Goal: Task Accomplishment & Management: Complete application form

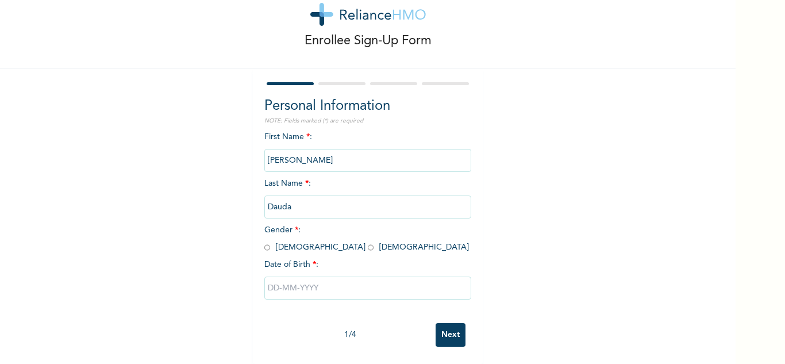
scroll to position [40, 0]
click at [368, 242] on input "radio" at bounding box center [371, 247] width 6 height 11
radio input "true"
click at [275, 278] on input "text" at bounding box center [368, 288] width 207 height 23
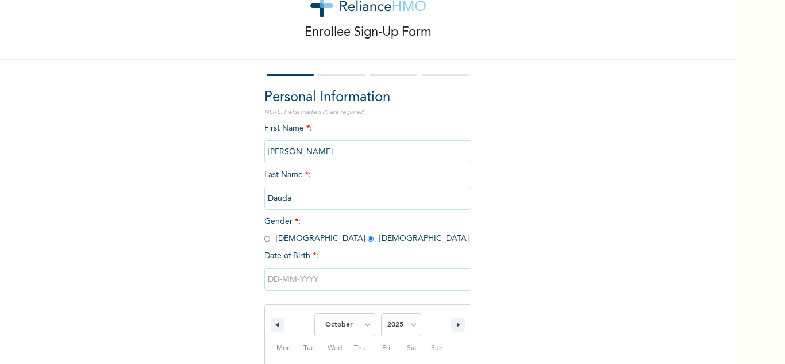
scroll to position [159, 0]
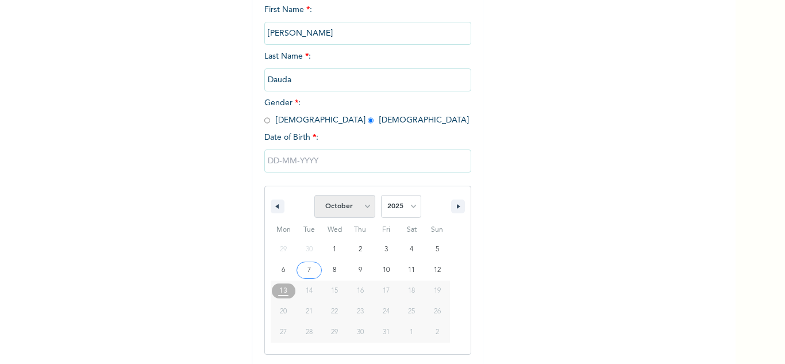
click at [365, 210] on select "January February March April May June July August September October November De…" at bounding box center [345, 206] width 61 height 23
select select "1"
click at [315, 196] on select "January February March April May June July August September October November De…" at bounding box center [345, 206] width 61 height 23
click at [409, 208] on select "2025 2024 2023 2022 2021 2020 2019 2018 2017 2016 2015 2014 2013 2012 2011 2010…" at bounding box center [401, 206] width 40 height 23
select select "1987"
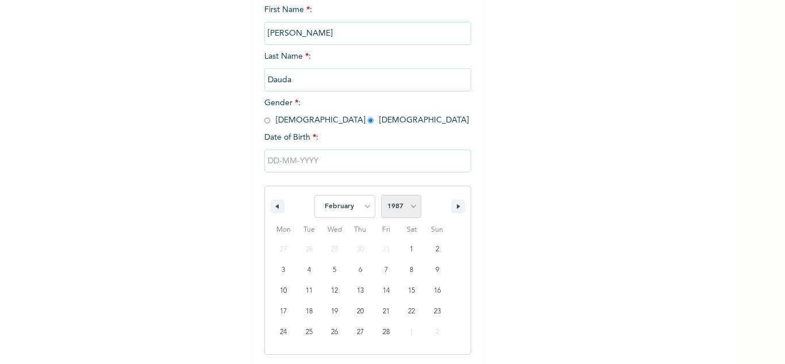
click at [381, 196] on select "2025 2024 2023 2022 2021 2020 2019 2018 2017 2016 2015 2014 2013 2012 2011 2010…" at bounding box center [401, 206] width 40 height 23
type input "[DATE]"
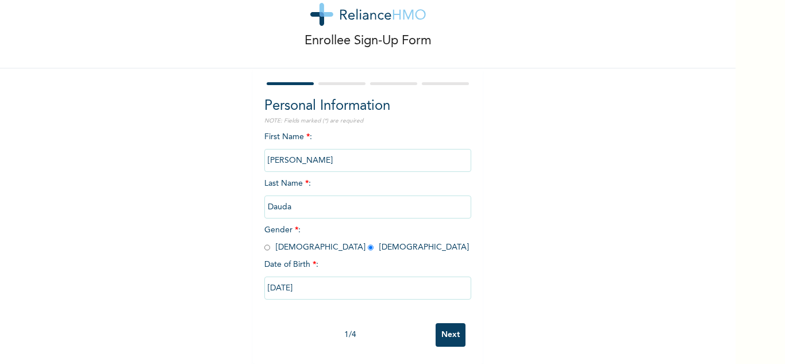
click at [443, 332] on input "Next" at bounding box center [451, 335] width 30 height 24
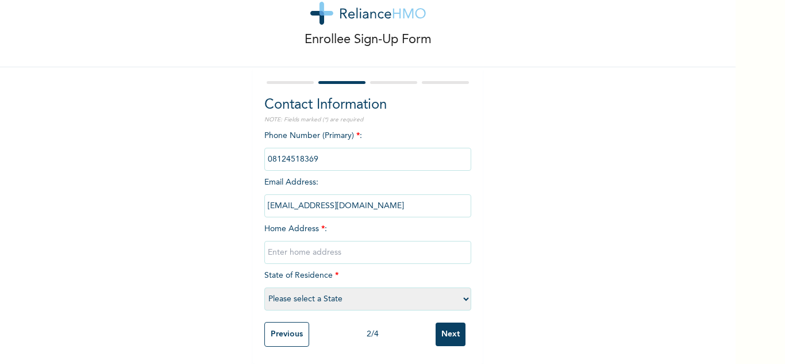
click at [304, 246] on input "text" at bounding box center [368, 252] width 207 height 23
type input "A"
click at [760, 332] on div "Enrollee Sign-Up Form Contact Information NOTE: Fields marked (*) are required …" at bounding box center [392, 182] width 785 height 364
click at [354, 244] on input "N0 1 Aduvie Close,Off A" at bounding box center [368, 252] width 207 height 23
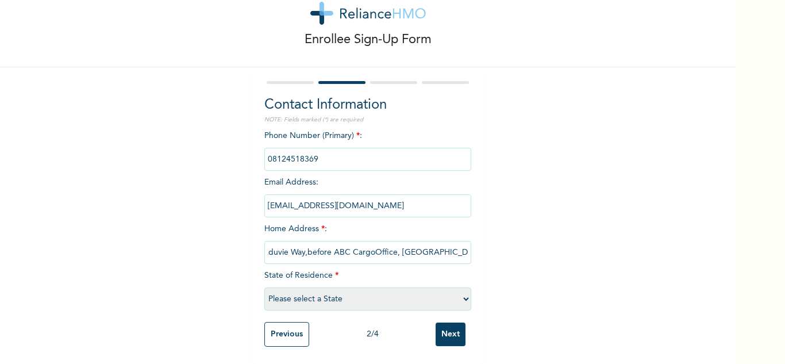
type input "N0 1 Aduvie Close,Off Aduvie Way,before ABC CargoOffice, [GEOGRAPHIC_DATA], [GE…"
click at [462, 292] on select "Please select a State [PERSON_NAME] (FCT) [PERSON_NAME] Ibom [GEOGRAPHIC_DATA] …" at bounding box center [368, 299] width 207 height 23
select select "15"
click at [265, 288] on select "Please select a State [PERSON_NAME] (FCT) [PERSON_NAME] Ibom [GEOGRAPHIC_DATA] …" at bounding box center [368, 299] width 207 height 23
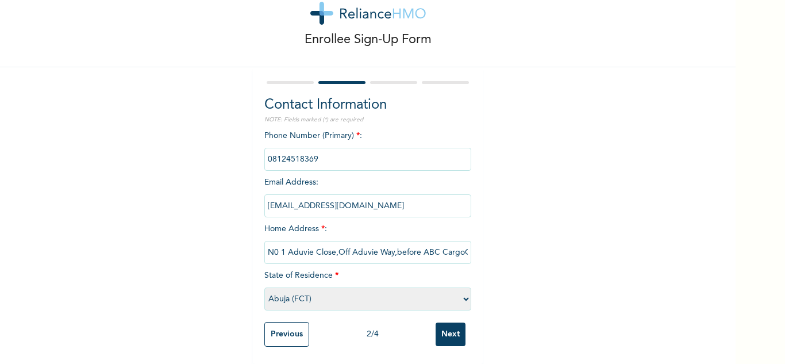
click at [447, 329] on input "Next" at bounding box center [451, 335] width 30 height 24
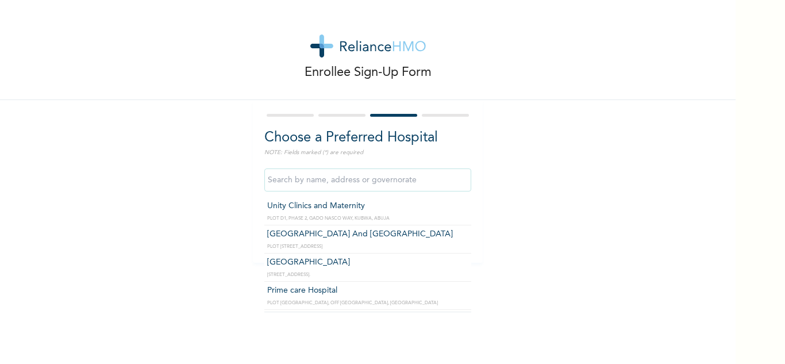
click at [306, 182] on input "text" at bounding box center [368, 179] width 207 height 23
click at [427, 175] on input "text" at bounding box center [368, 179] width 207 height 23
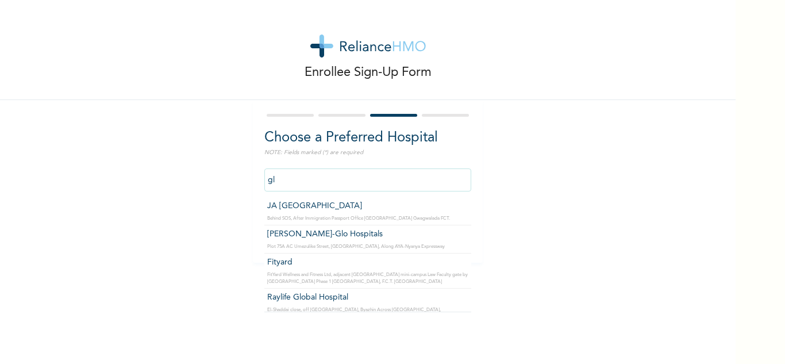
type input "g"
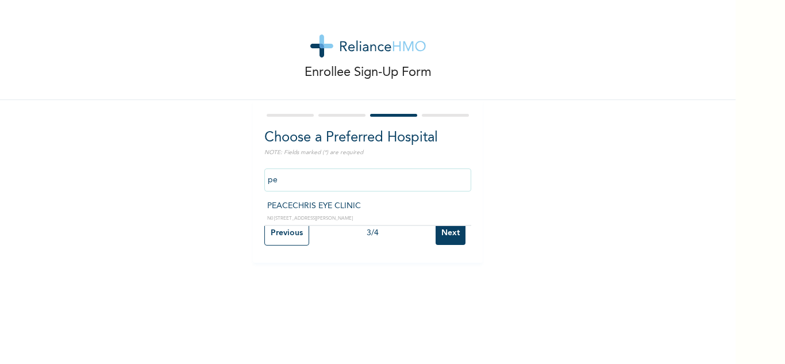
type input "p"
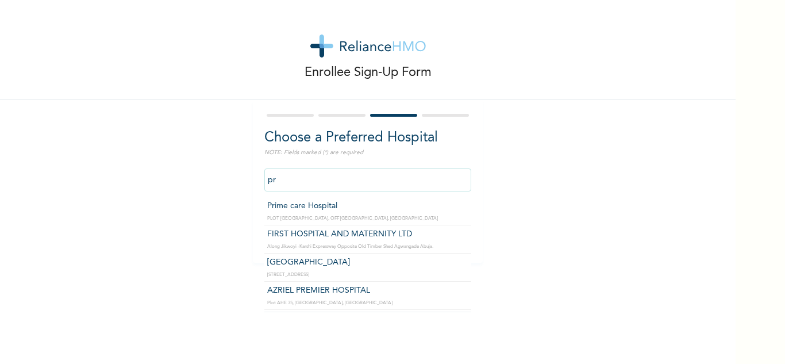
type input "p"
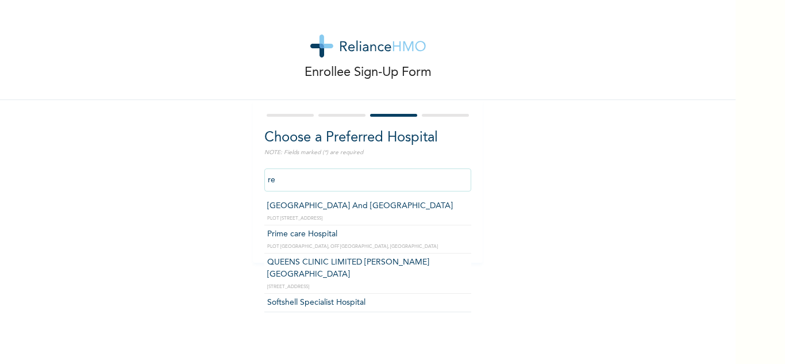
type input "r"
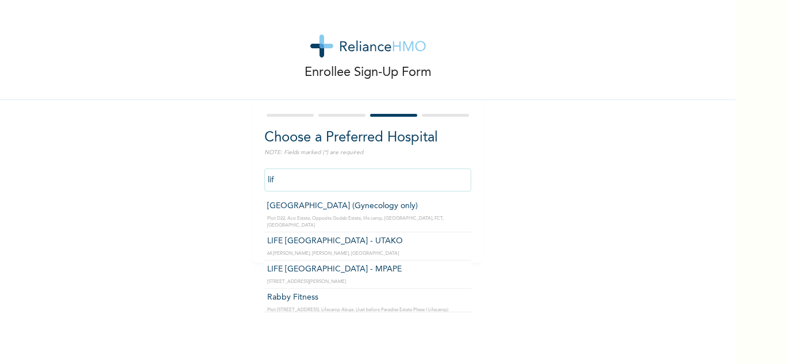
type input "LIFE [GEOGRAPHIC_DATA] - UTAKO"
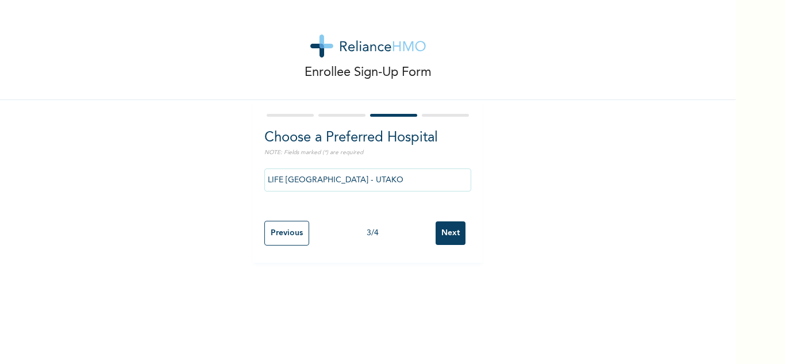
click at [444, 236] on input "Next" at bounding box center [451, 233] width 30 height 24
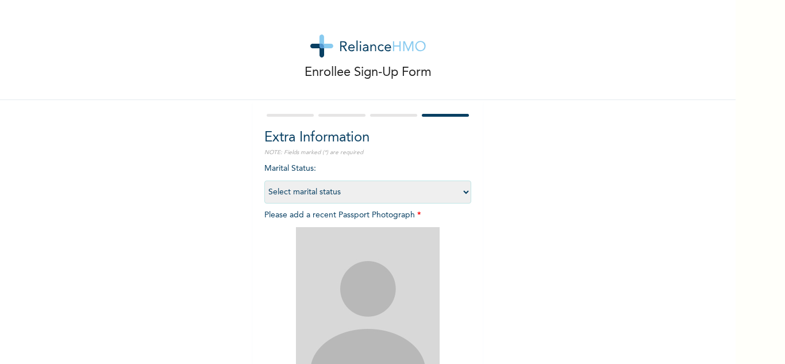
click at [461, 193] on select "Select marital status [DEMOGRAPHIC_DATA] Married [DEMOGRAPHIC_DATA] Widow/[DEMO…" at bounding box center [368, 192] width 207 height 23
select select "2"
click at [265, 181] on select "Select marital status [DEMOGRAPHIC_DATA] Married [DEMOGRAPHIC_DATA] Widow/[DEMO…" at bounding box center [368, 192] width 207 height 23
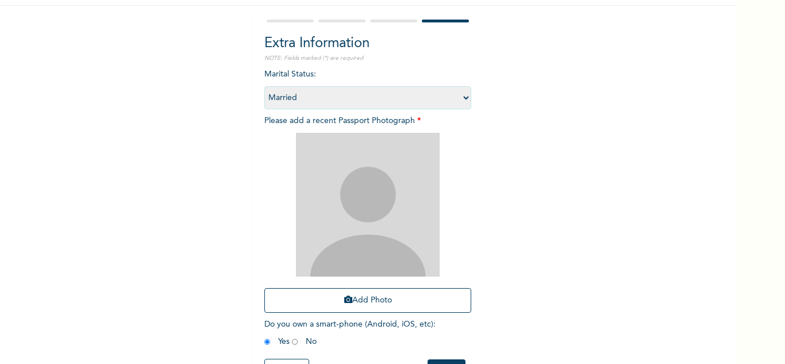
scroll to position [95, 0]
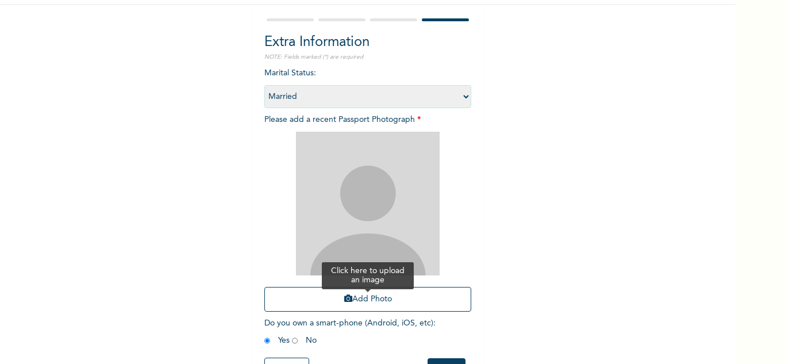
click at [371, 301] on button "Add Photo" at bounding box center [368, 299] width 207 height 25
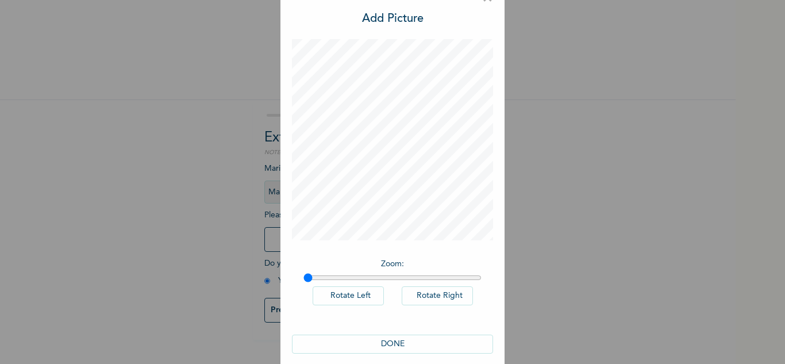
scroll to position [37, 0]
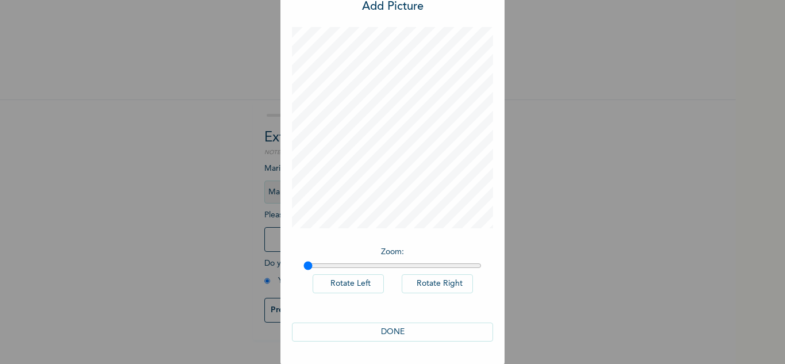
click at [403, 328] on button "DONE" at bounding box center [392, 332] width 201 height 19
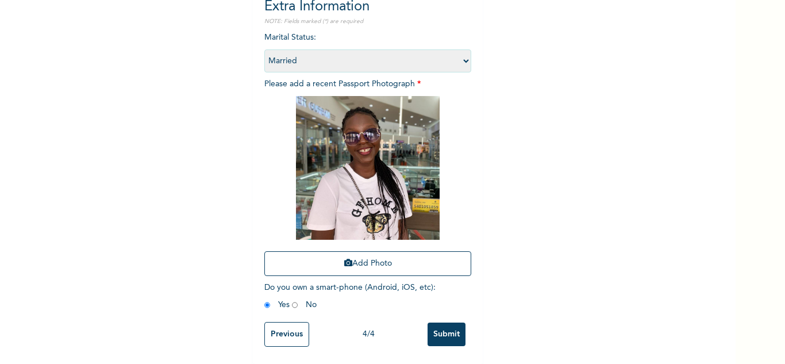
scroll to position [140, 0]
click at [367, 256] on button "Add Photo" at bounding box center [368, 263] width 207 height 25
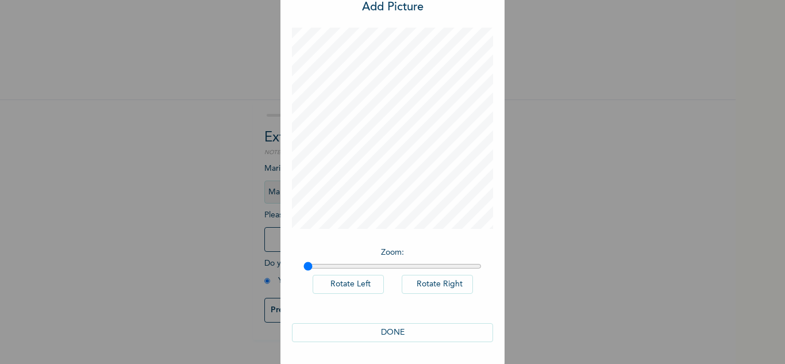
scroll to position [37, 0]
click at [396, 327] on button "DONE" at bounding box center [392, 332] width 201 height 19
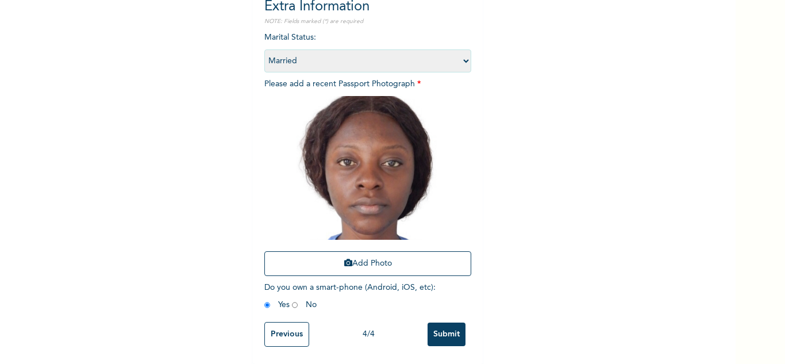
scroll to position [140, 0]
click at [351, 256] on button "Add Photo" at bounding box center [368, 263] width 207 height 25
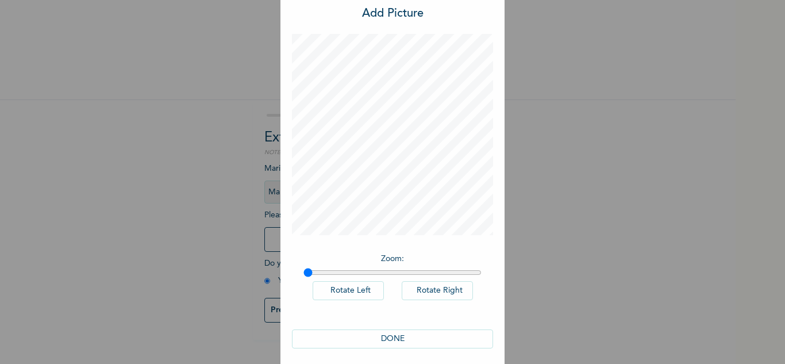
scroll to position [37, 0]
click at [402, 333] on button "DONE" at bounding box center [392, 332] width 201 height 19
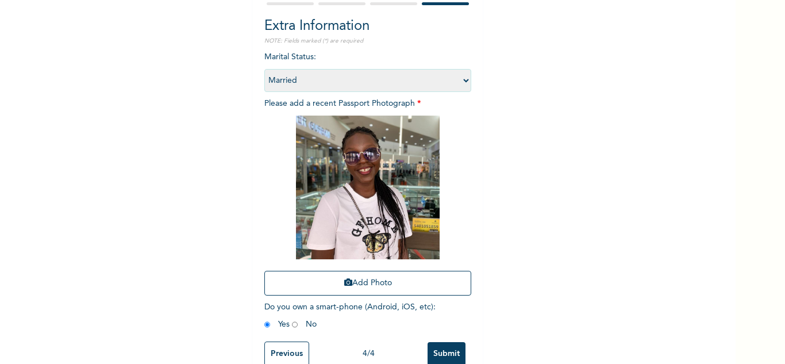
scroll to position [140, 0]
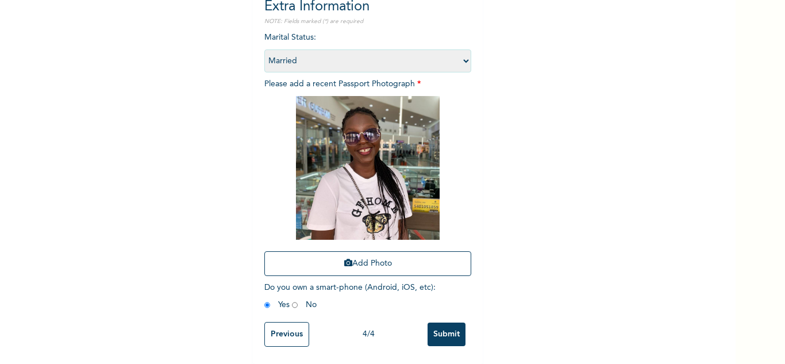
click at [440, 323] on input "Submit" at bounding box center [447, 335] width 38 height 24
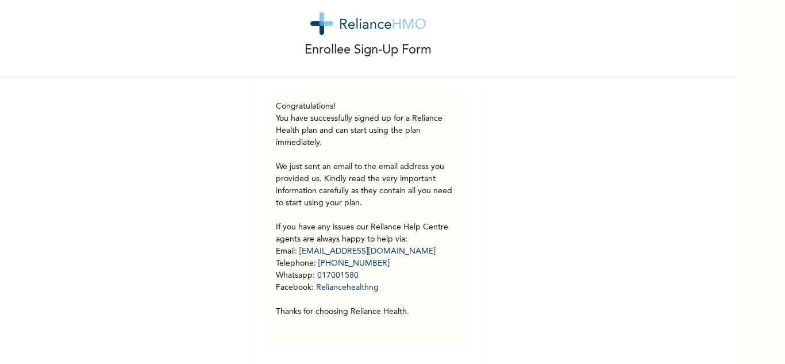
scroll to position [32, 0]
